Goal: Task Accomplishment & Management: Use online tool/utility

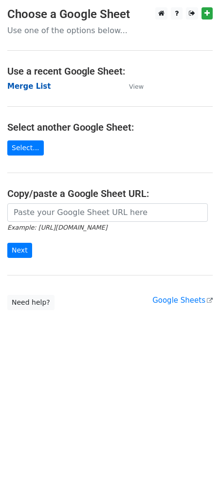
click at [23, 86] on strong "Merge List" at bounding box center [28, 86] width 43 height 9
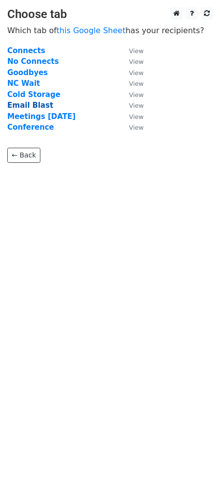
click at [35, 105] on strong "Email Blast" at bounding box center [30, 105] width 46 height 9
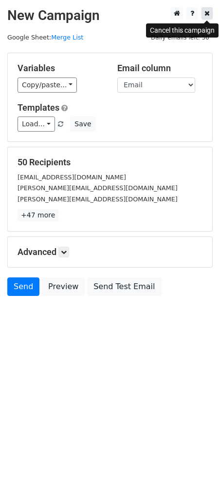
click at [207, 15] on icon at bounding box center [207, 13] width 5 height 7
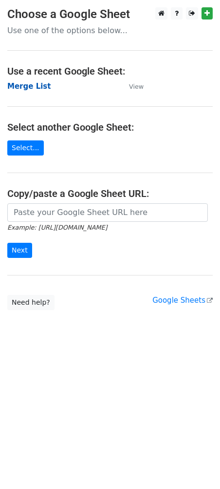
click at [20, 86] on strong "Merge List" at bounding box center [28, 86] width 43 height 9
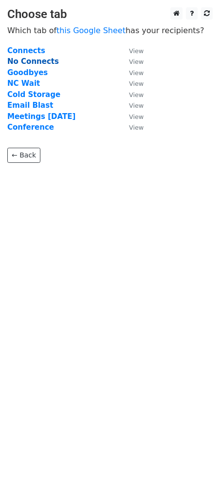
click at [27, 63] on strong "No Connects" at bounding box center [33, 61] width 52 height 9
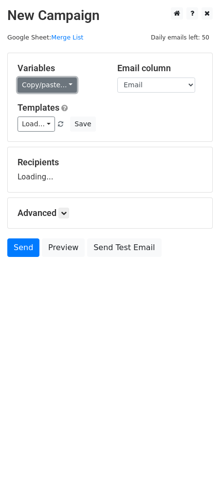
click at [48, 90] on link "Copy/paste..." at bounding box center [47, 84] width 59 height 15
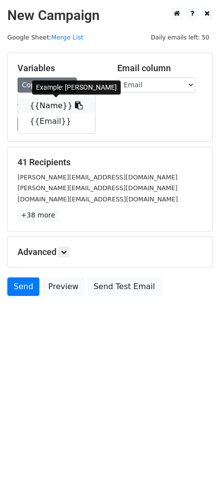
click at [52, 102] on link "{{Name}}" at bounding box center [56, 106] width 77 height 16
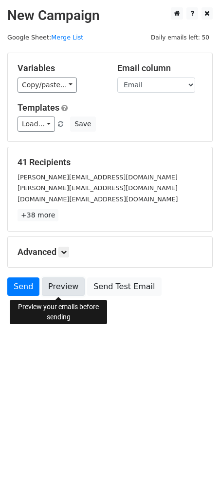
click at [62, 285] on link "Preview" at bounding box center [63, 286] width 43 height 19
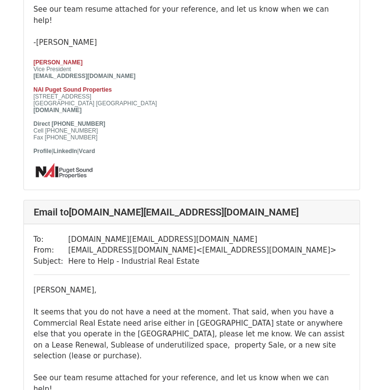
scroll to position [682, 0]
